Goal: Check status: Check status

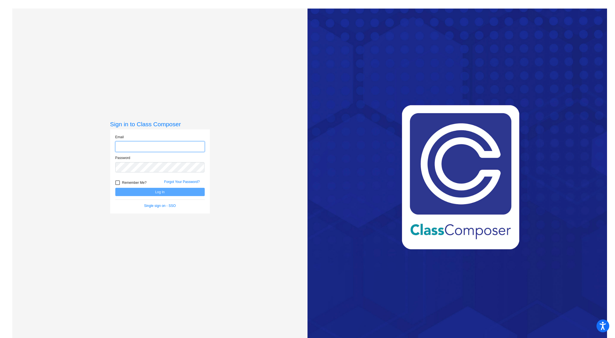
type input "[PERSON_NAME][EMAIL_ADDRESS][PERSON_NAME][DOMAIN_NAME]"
click at [178, 192] on button "Log In" at bounding box center [159, 192] width 89 height 8
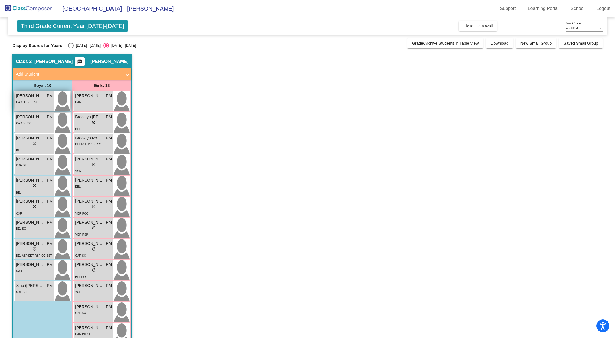
click at [33, 104] on div "CAR OT RSP SC" at bounding box center [27, 102] width 22 height 6
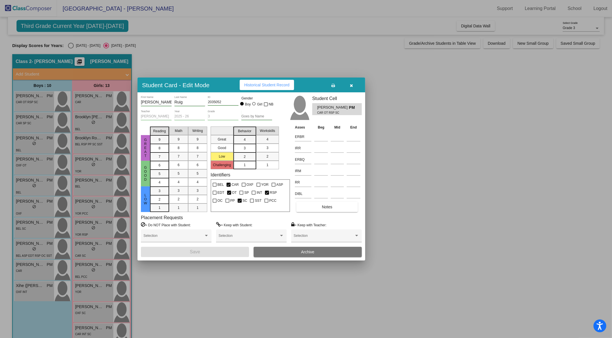
click at [226, 290] on div at bounding box center [306, 169] width 612 height 338
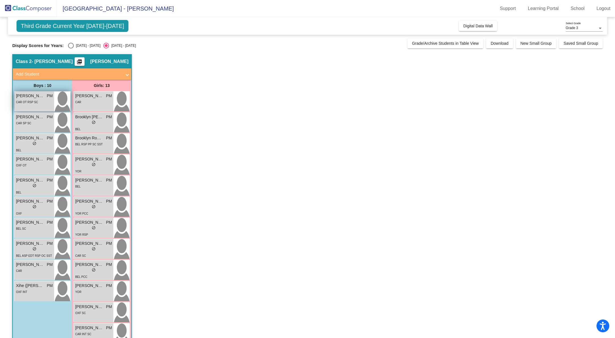
click at [27, 99] on div "CAR OT RSP SC" at bounding box center [27, 102] width 22 height 6
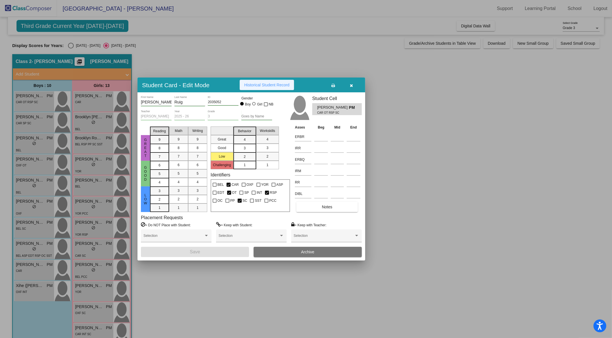
click at [277, 85] on span "Historical Student Record" at bounding box center [266, 85] width 45 height 5
